Goal: Task Accomplishment & Management: Use online tool/utility

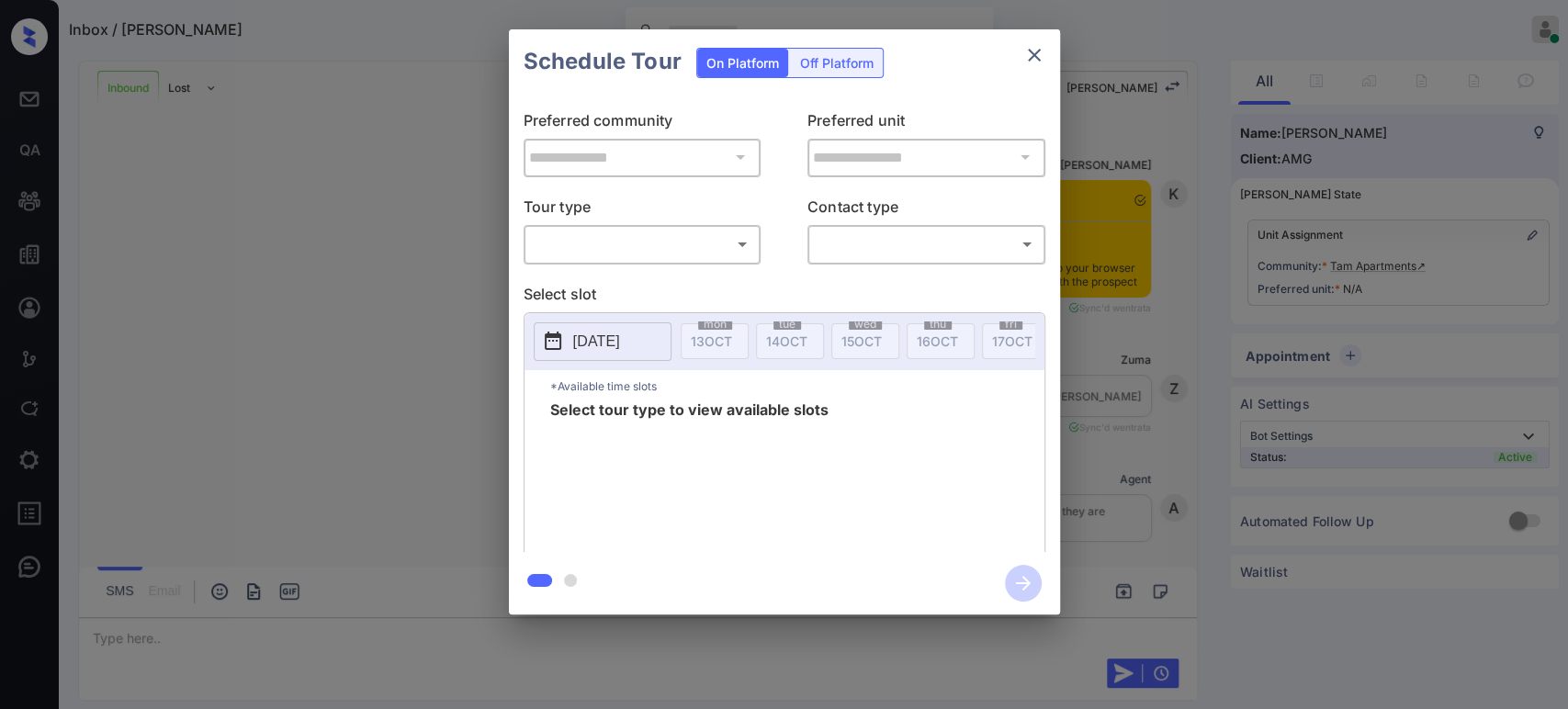
click at [672, 245] on body "Inbox / [PERSON_NAME] Online Set yourself offline Set yourself on break Profile…" at bounding box center [784, 354] width 1568 height 709
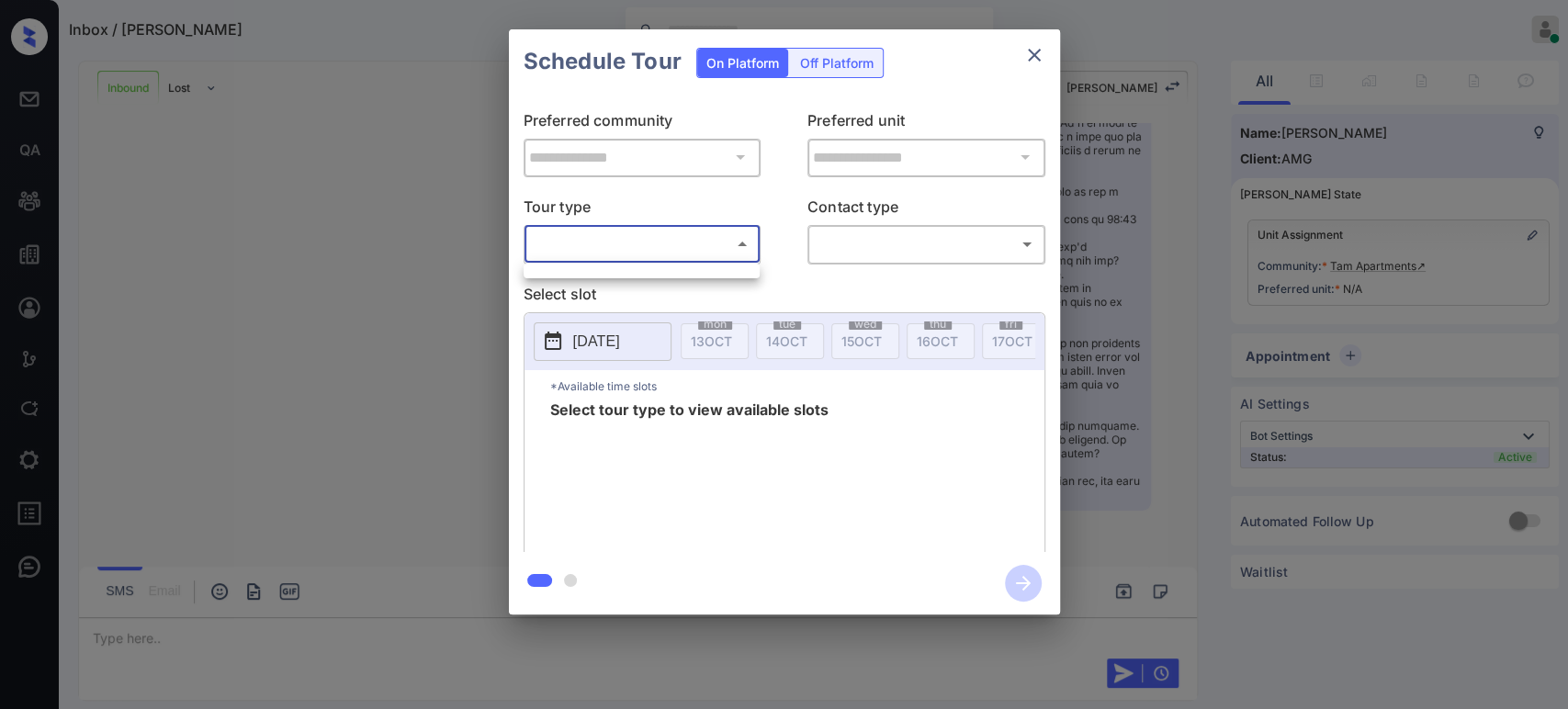
click at [613, 250] on div at bounding box center [784, 354] width 1568 height 709
click at [613, 250] on body "Inbox / [PERSON_NAME] Online Set yourself offline Set yourself on break Profile…" at bounding box center [784, 354] width 1568 height 709
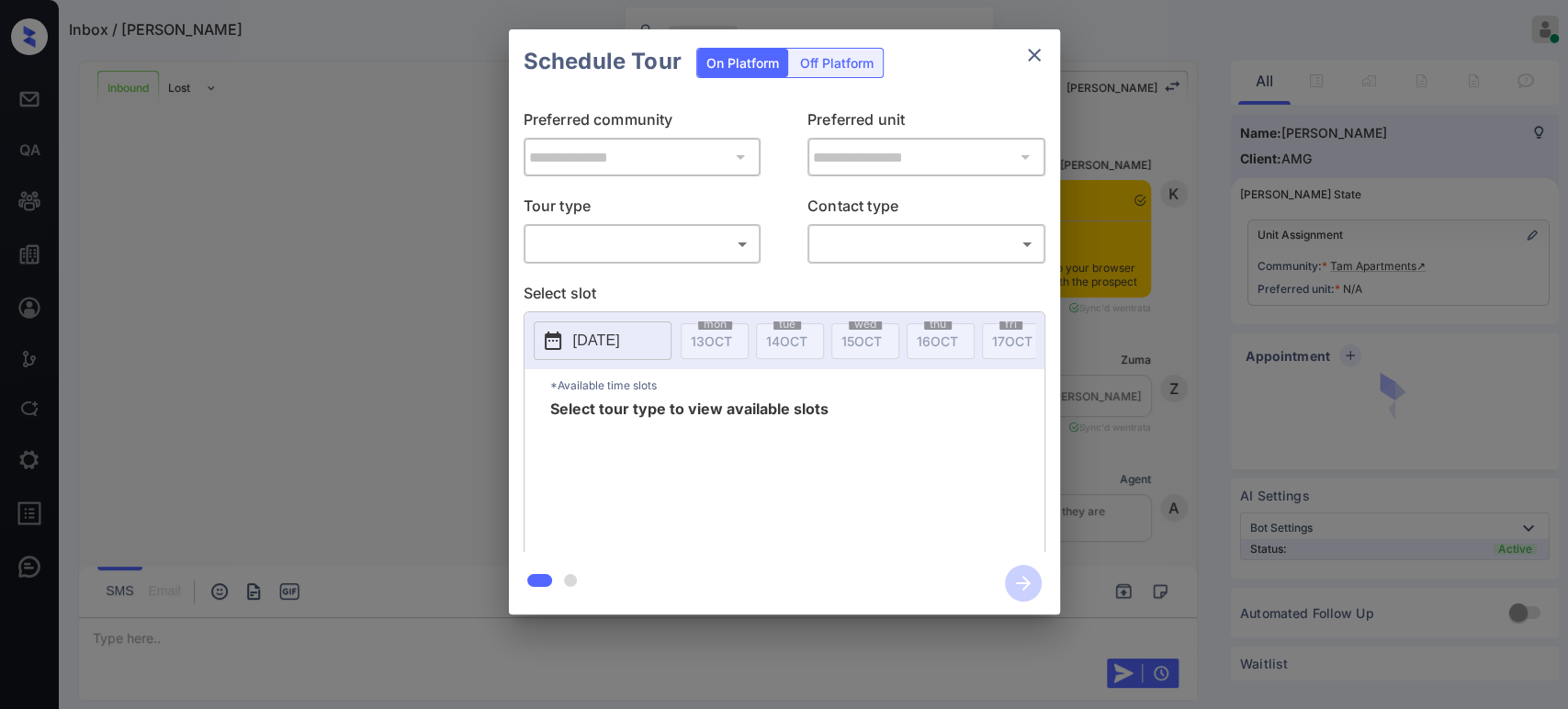
scroll to position [1210, 0]
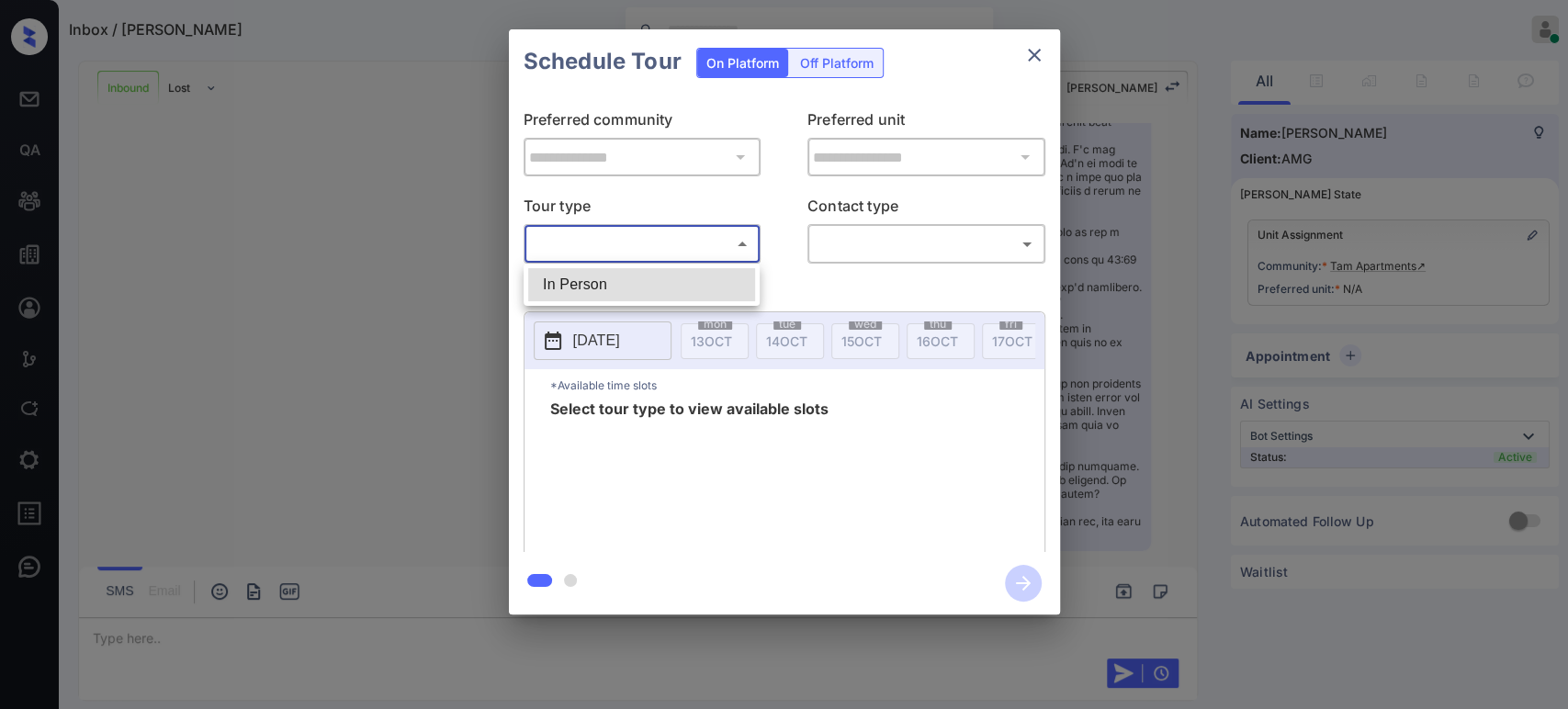
click at [719, 237] on body "Inbox / [PERSON_NAME] Online Set yourself offline Set yourself on break Profile…" at bounding box center [784, 354] width 1568 height 709
click at [608, 292] on li "In Person" at bounding box center [642, 285] width 227 height 33
type input "********"
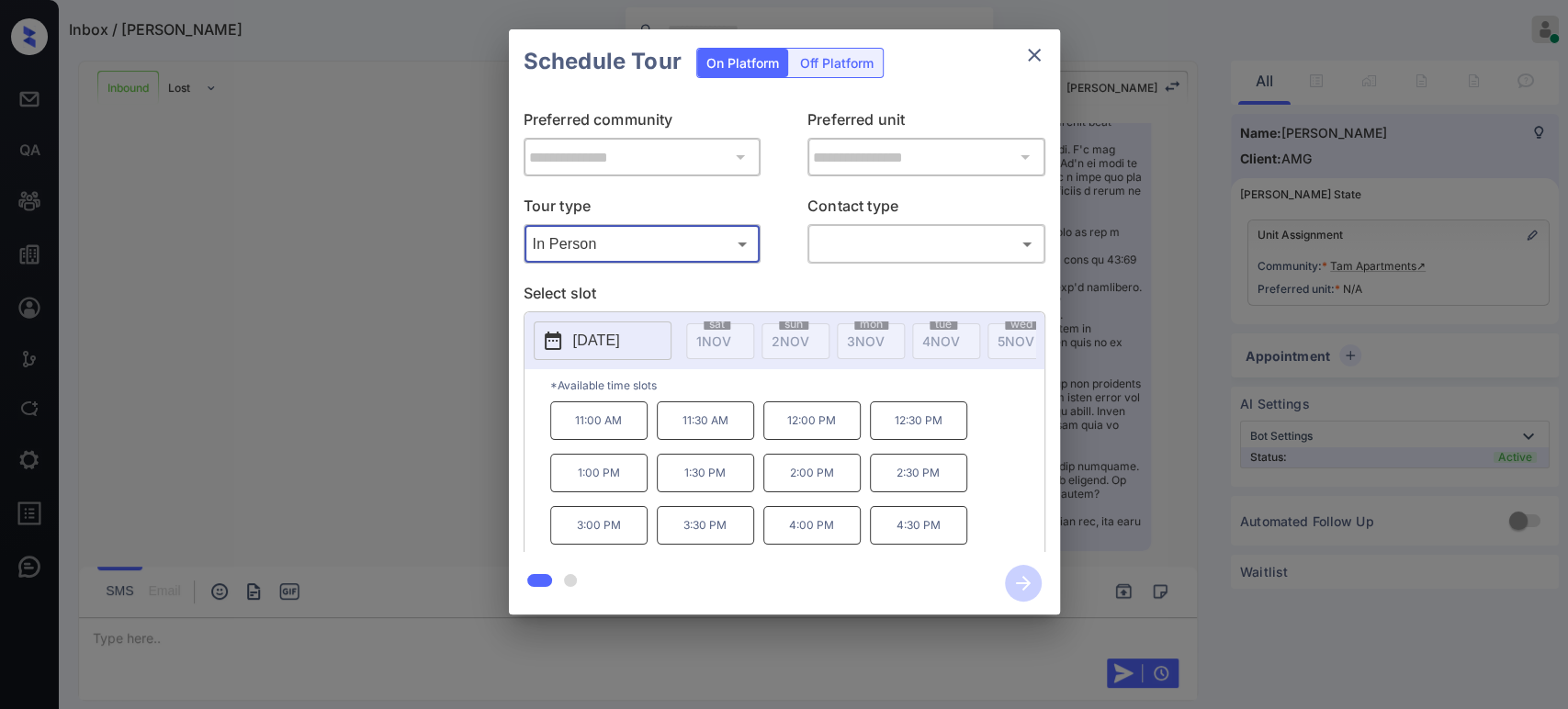
scroll to position [0, 1427]
click at [1040, 57] on icon "close" at bounding box center [1034, 54] width 22 height 22
